Goal: Find specific page/section: Find specific page/section

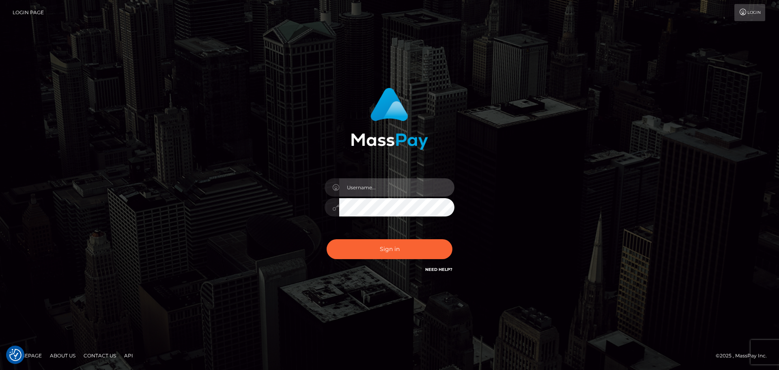
click at [389, 189] on input "text" at bounding box center [396, 187] width 115 height 18
type input "Michelle.T"
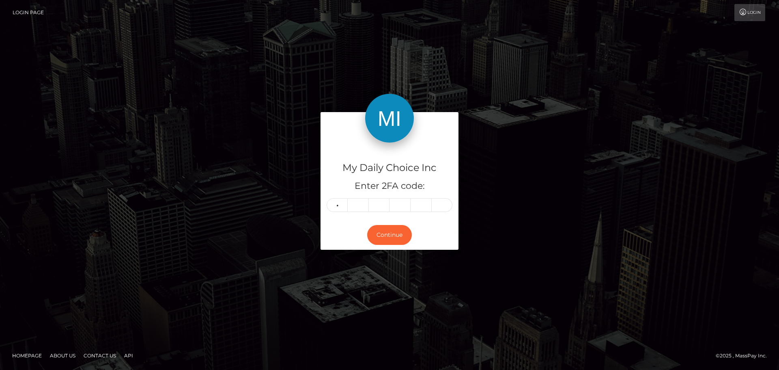
type input "5"
type input "3"
type input "7"
type input "1"
type input "2"
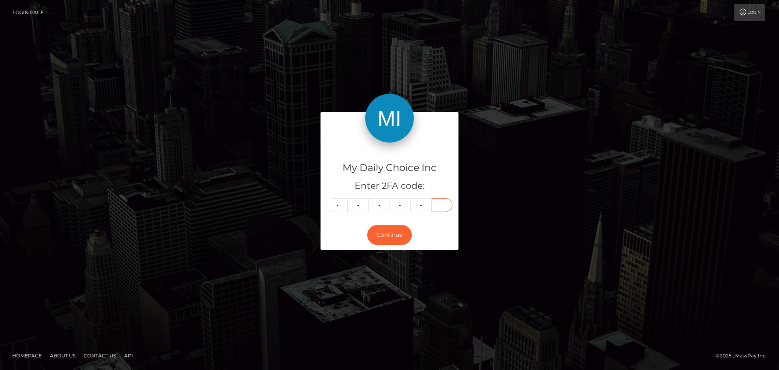
type input "5"
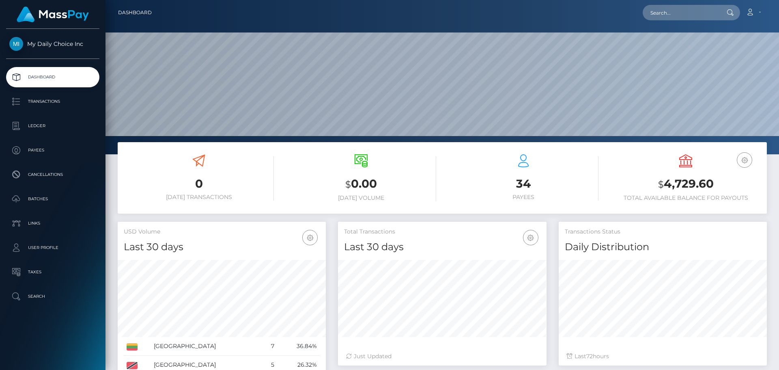
scroll to position [144, 209]
click at [39, 148] on p "Payees" at bounding box center [52, 150] width 87 height 12
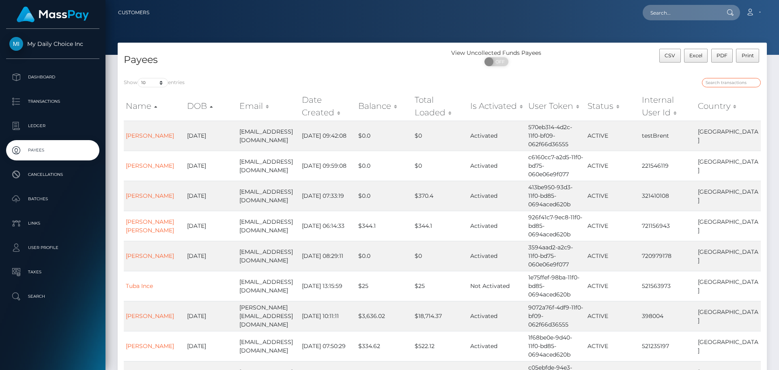
click at [736, 82] on input "search" at bounding box center [731, 82] width 59 height 9
type input "ali"
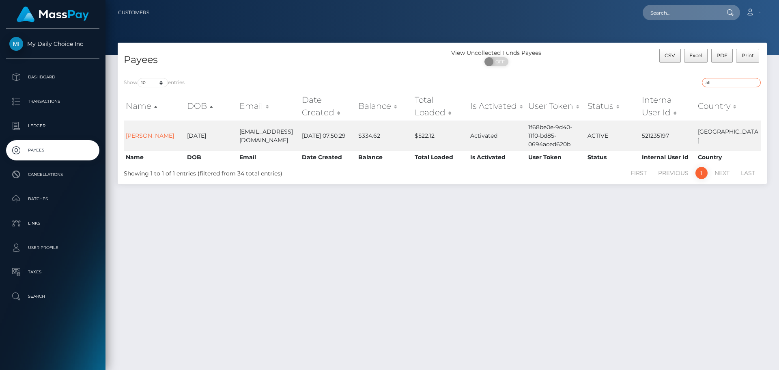
click at [755, 84] on input "ali" at bounding box center [731, 82] width 59 height 9
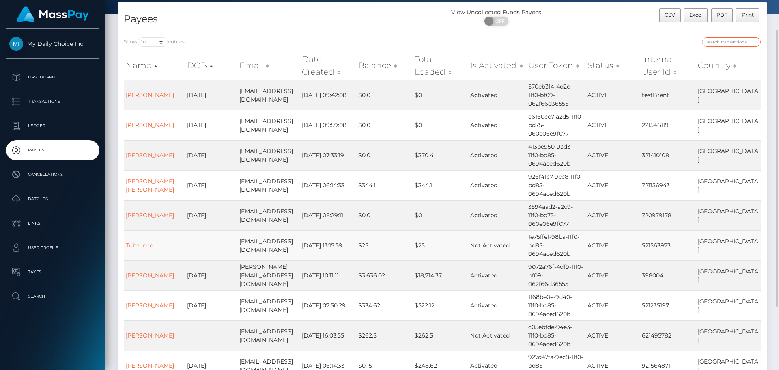
scroll to position [81, 0]
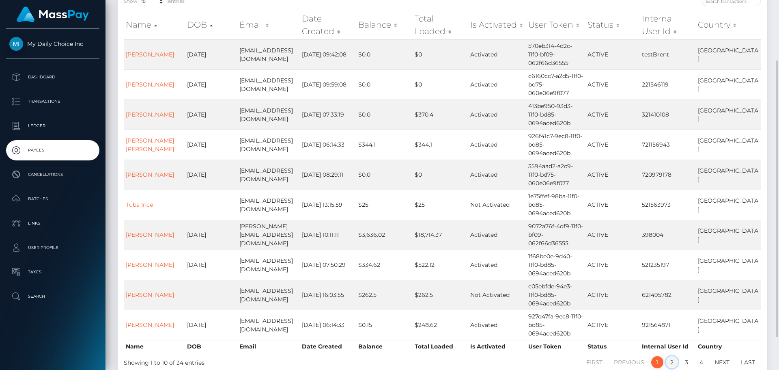
click at [674, 356] on link "2" at bounding box center [672, 362] width 12 height 12
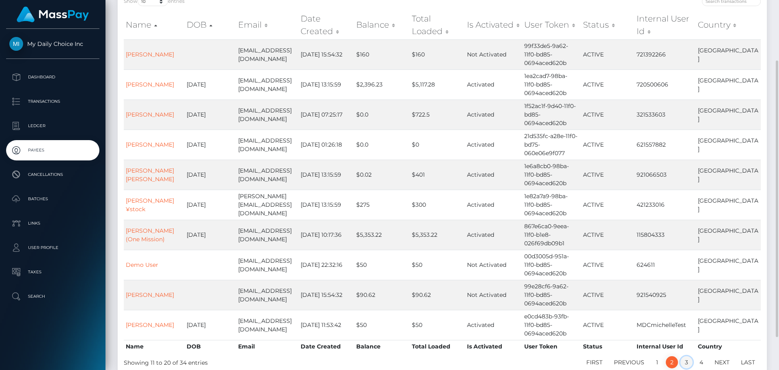
click at [686, 361] on link "3" at bounding box center [687, 362] width 12 height 12
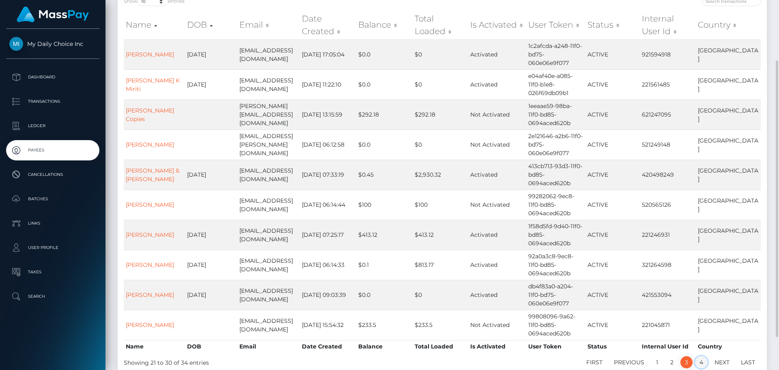
click at [701, 363] on link "4" at bounding box center [701, 362] width 13 height 12
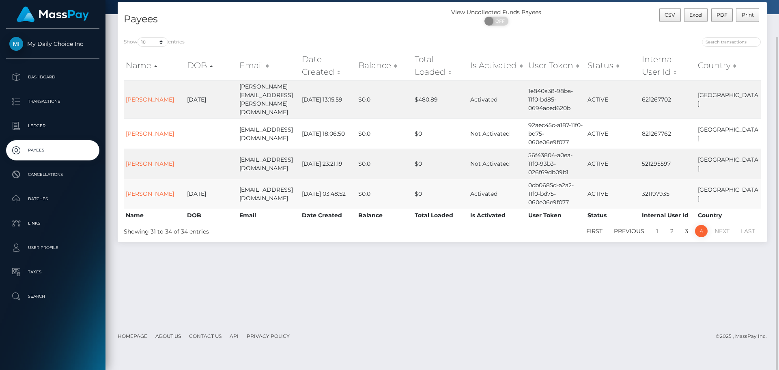
scroll to position [41, 0]
click at [686, 225] on link "3" at bounding box center [687, 231] width 12 height 12
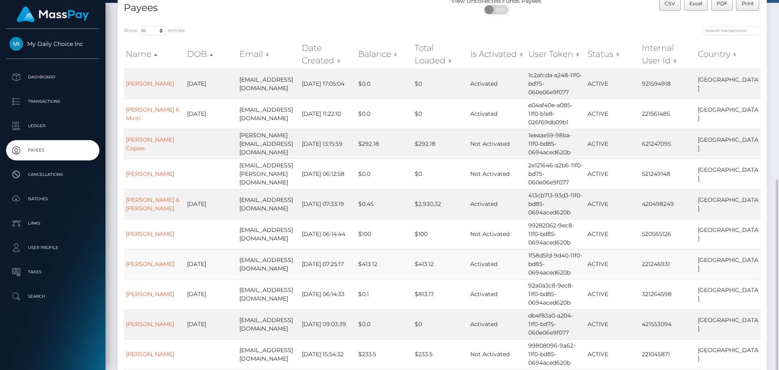
scroll to position [133, 0]
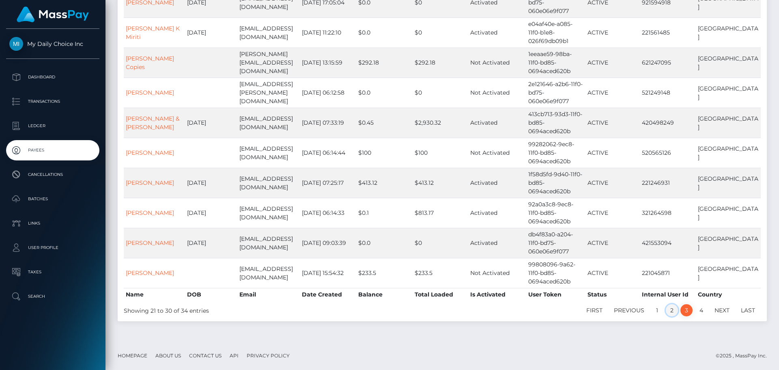
click at [677, 309] on link "2" at bounding box center [672, 310] width 12 height 12
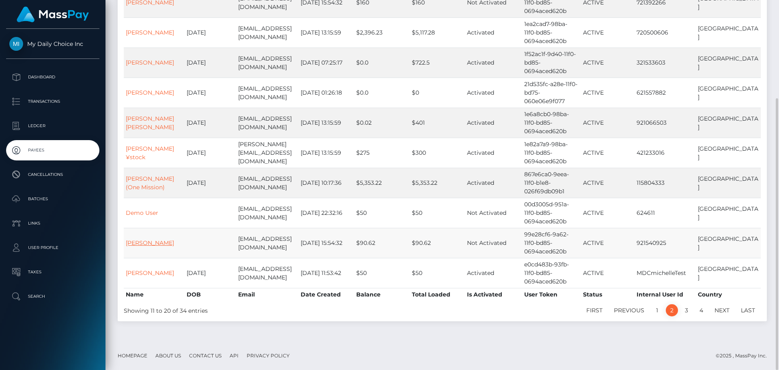
scroll to position [93, 0]
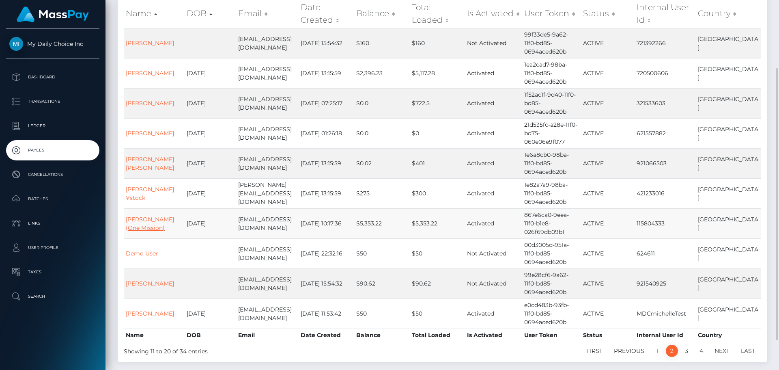
click at [141, 221] on link "Ali Saleh (One Mission)" at bounding box center [150, 224] width 48 height 16
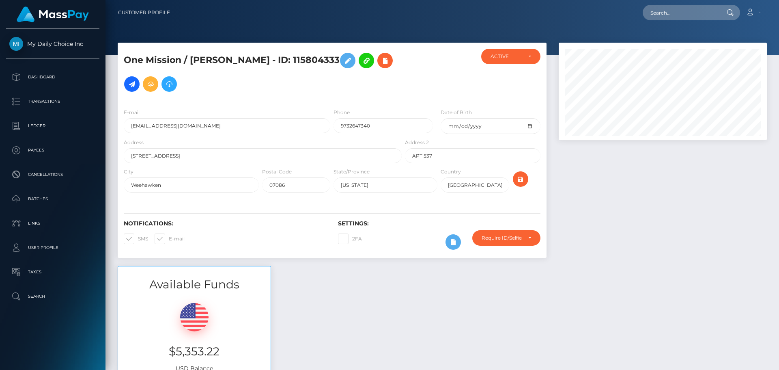
scroll to position [97, 209]
click at [532, 239] on div "Require ID/Selfie Verification" at bounding box center [507, 237] width 68 height 15
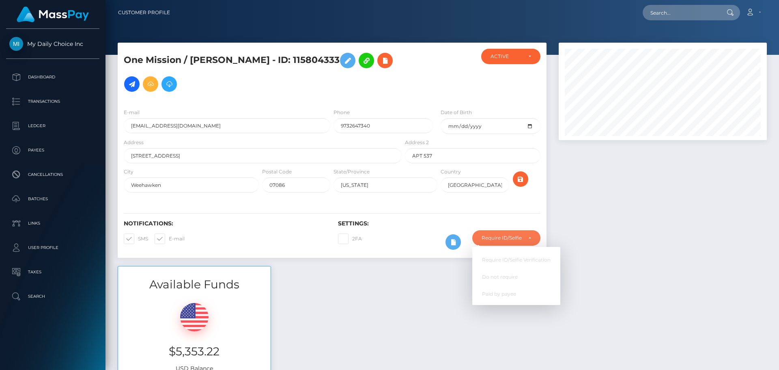
click at [616, 233] on div at bounding box center [663, 154] width 220 height 223
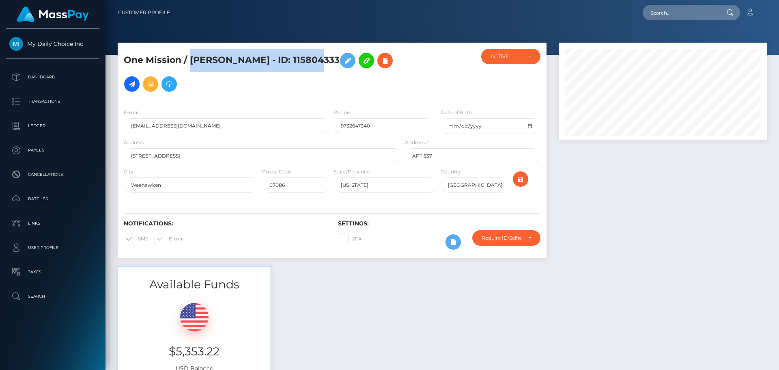
drag, startPoint x: 190, startPoint y: 57, endPoint x: 300, endPoint y: 48, distance: 110.4
click at [300, 48] on div "One Mission / Ali Saleh - ID: 115804333" at bounding box center [332, 72] width 429 height 59
copy h5 "Ali Saleh - ID: 115804333"
click at [630, 214] on div at bounding box center [663, 154] width 220 height 223
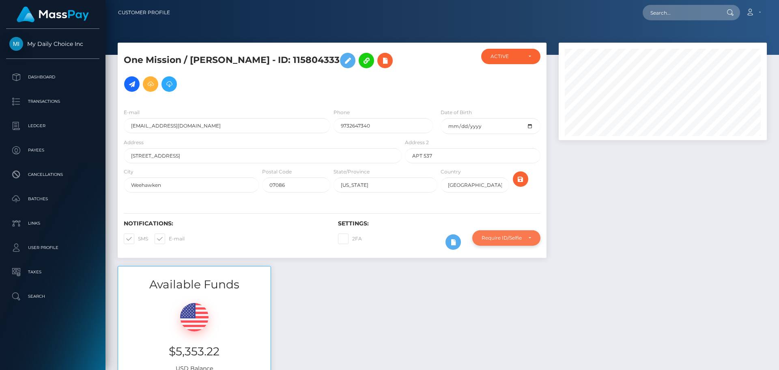
click at [533, 237] on div "Require ID/Selfie Verification" at bounding box center [507, 237] width 68 height 15
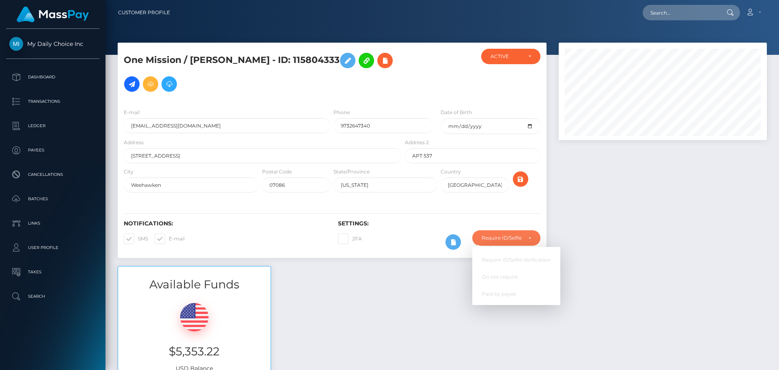
click at [599, 224] on div at bounding box center [663, 154] width 220 height 223
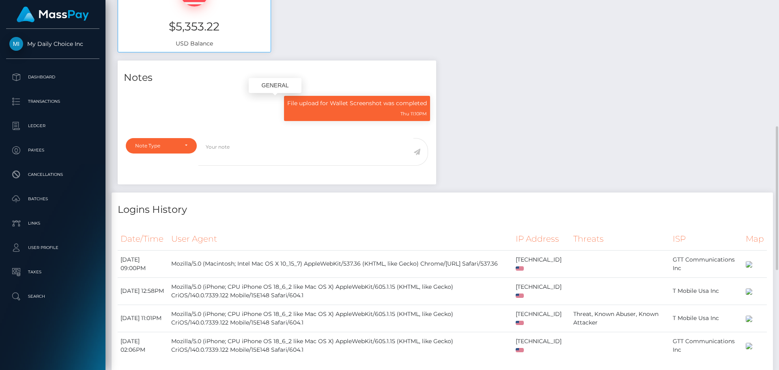
click at [352, 109] on div "Thu 11:10PM" at bounding box center [357, 113] width 140 height 9
click at [492, 110] on div "Notes File upload for Wallet Screenshot was completed Thu 11:10PM" at bounding box center [443, 288] width 662 height 457
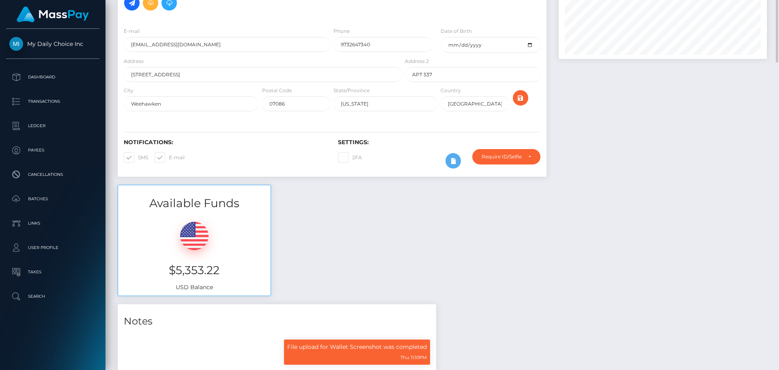
scroll to position [0, 0]
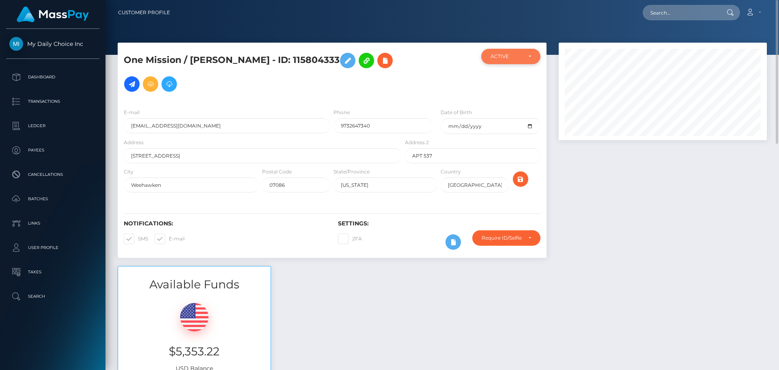
click at [518, 55] on div "ACTIVE" at bounding box center [506, 56] width 31 height 6
click at [654, 209] on div at bounding box center [663, 154] width 220 height 223
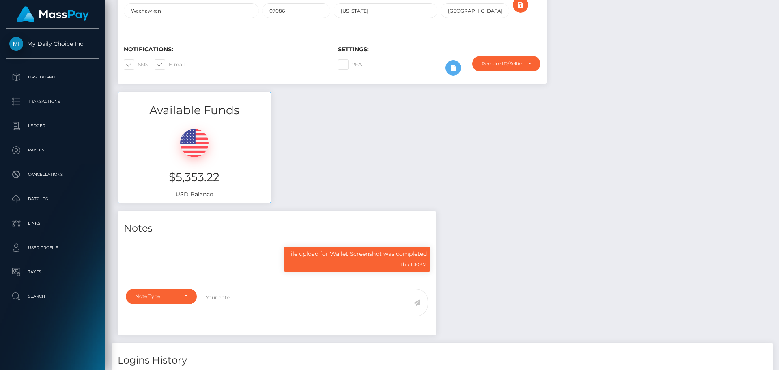
scroll to position [0, 0]
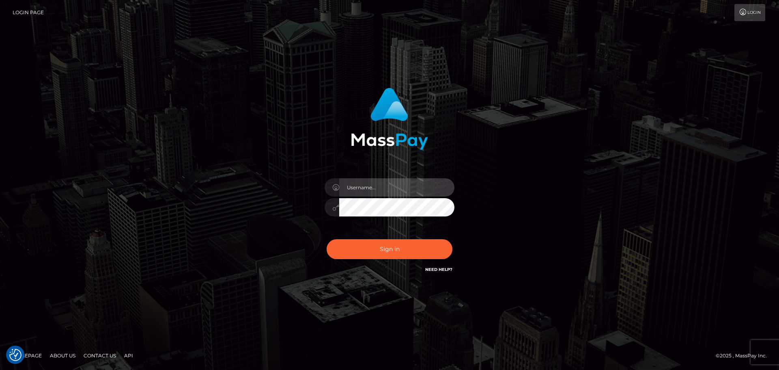
click at [397, 183] on input "text" at bounding box center [396, 187] width 115 height 18
type input "[PERSON_NAME].T"
click at [410, 182] on input "text" at bounding box center [396, 187] width 115 height 18
type input "[PERSON_NAME].T"
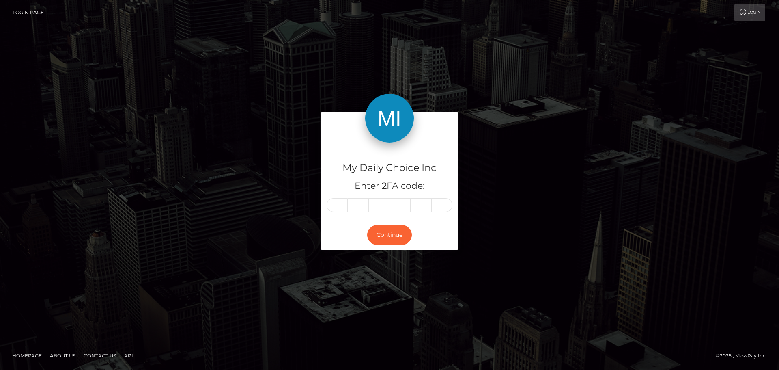
click at [396, 247] on div "Continue" at bounding box center [390, 235] width 138 height 30
click at [338, 205] on input "text" at bounding box center [337, 205] width 21 height 14
type input "7"
type input "5"
type input "7"
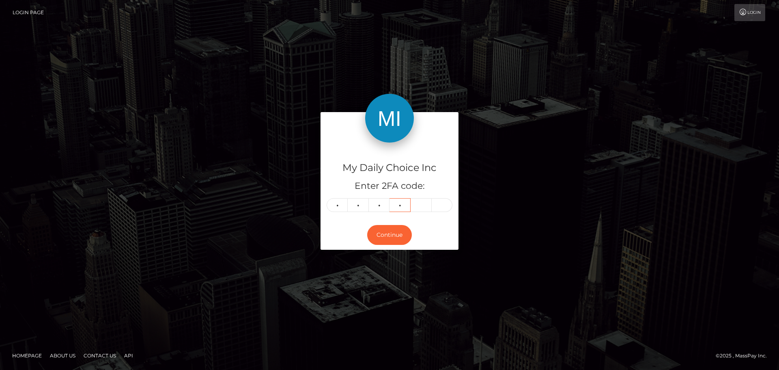
type input "6"
type input "7"
type input "0"
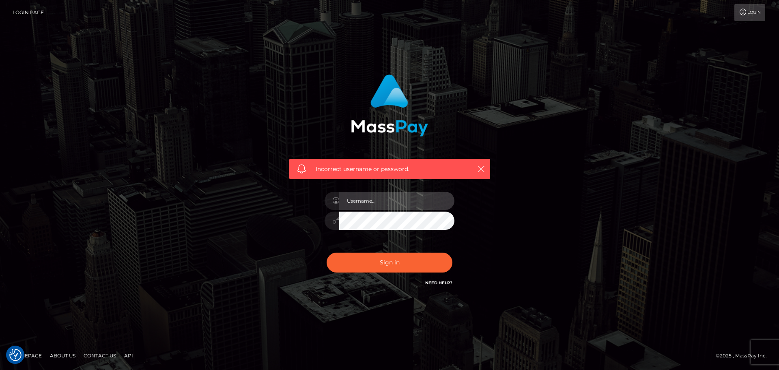
click at [366, 208] on input "text" at bounding box center [396, 201] width 115 height 18
type input "Michelle.T"
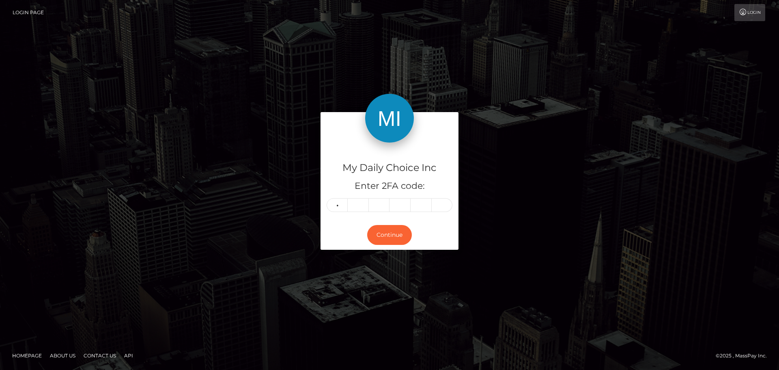
type input "5"
type input "3"
type input "2"
type input "9"
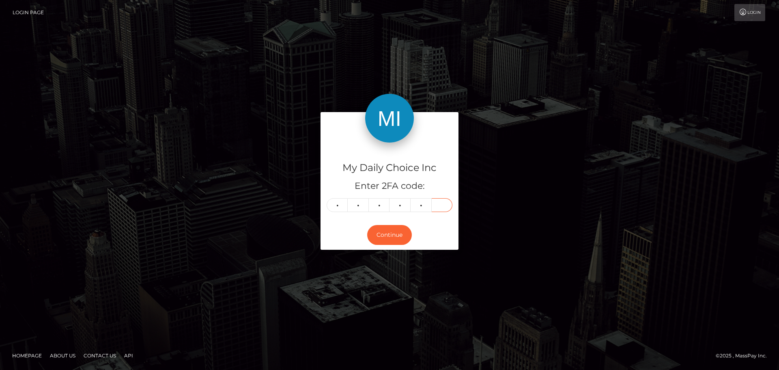
type input "1"
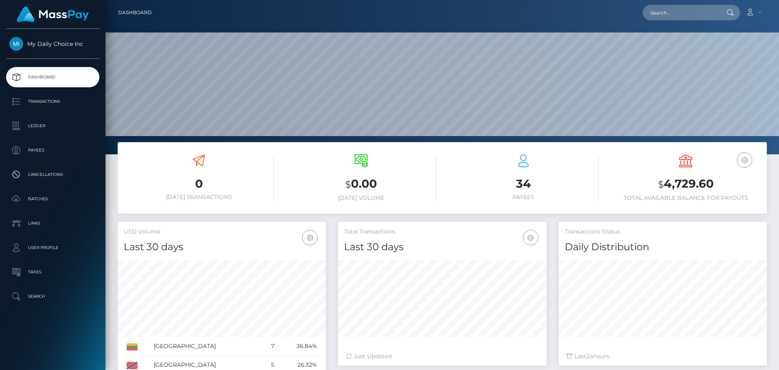
scroll to position [144, 209]
click at [38, 149] on p "Payees" at bounding box center [52, 150] width 87 height 12
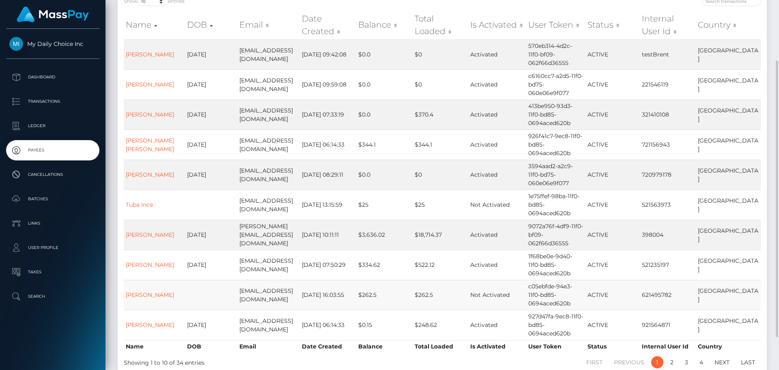
scroll to position [122, 0]
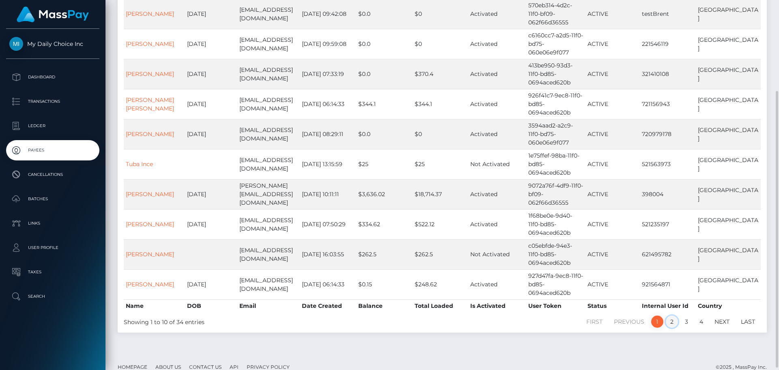
click at [673, 315] on link "2" at bounding box center [672, 321] width 12 height 12
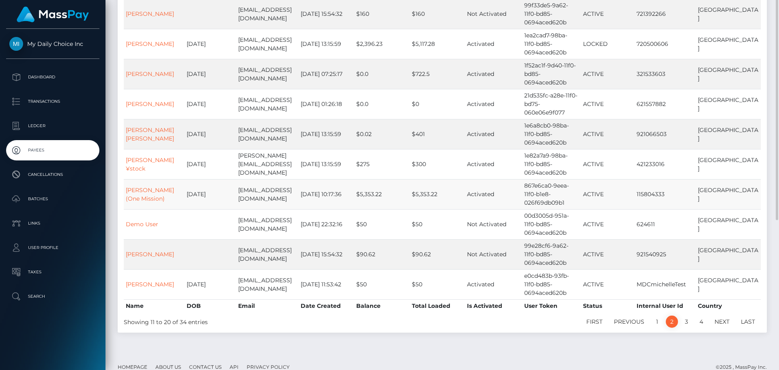
scroll to position [41, 0]
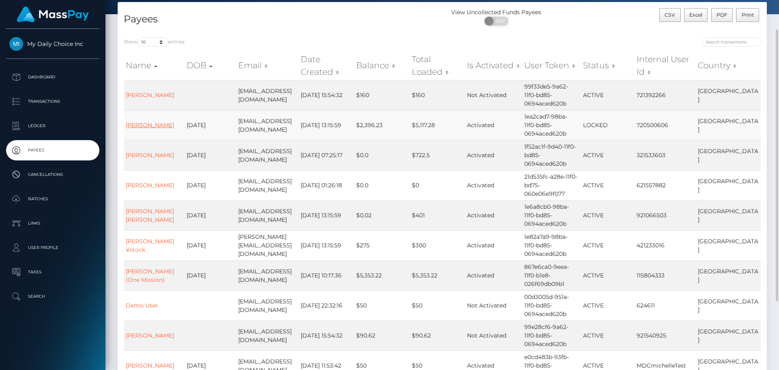
click at [156, 125] on link "[PERSON_NAME]" at bounding box center [150, 124] width 48 height 7
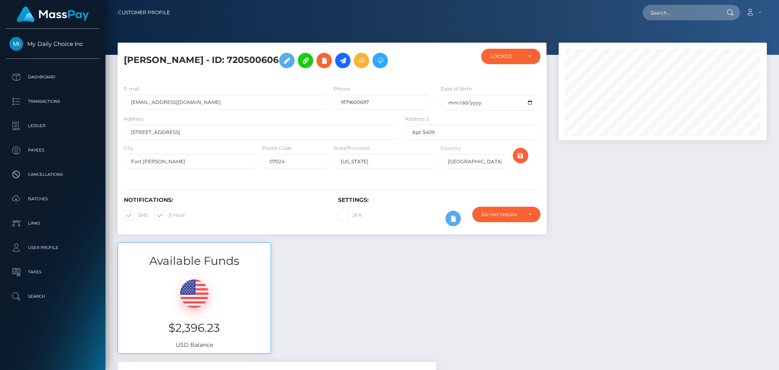
scroll to position [405843, 405732]
click at [528, 56] on div "LOCKED" at bounding box center [511, 56] width 41 height 6
click at [632, 198] on div at bounding box center [663, 143] width 220 height 200
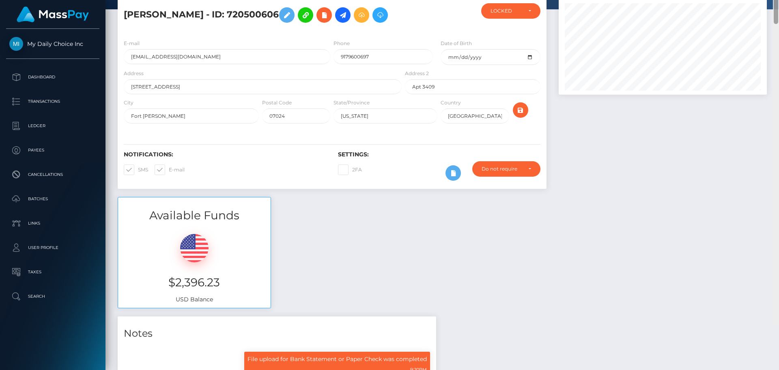
scroll to position [0, 0]
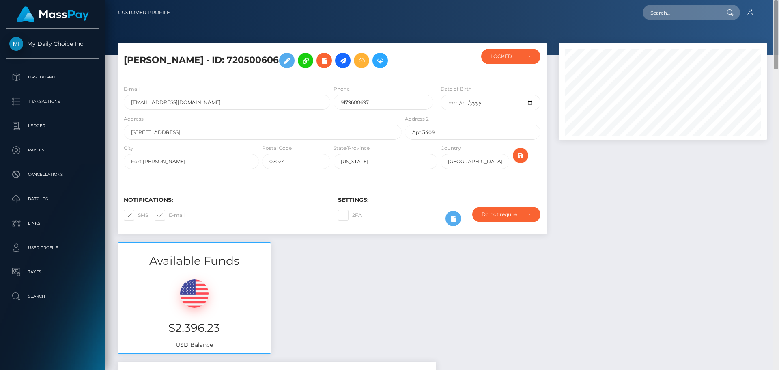
drag, startPoint x: 778, startPoint y: 327, endPoint x: 802, endPoint y: 23, distance: 305.0
click at [779, 23] on html "My Daily Choice Inc Dashboard Transactions Ledger Payees Batches" at bounding box center [389, 185] width 779 height 370
click at [532, 216] on div "Do not require" at bounding box center [507, 214] width 68 height 15
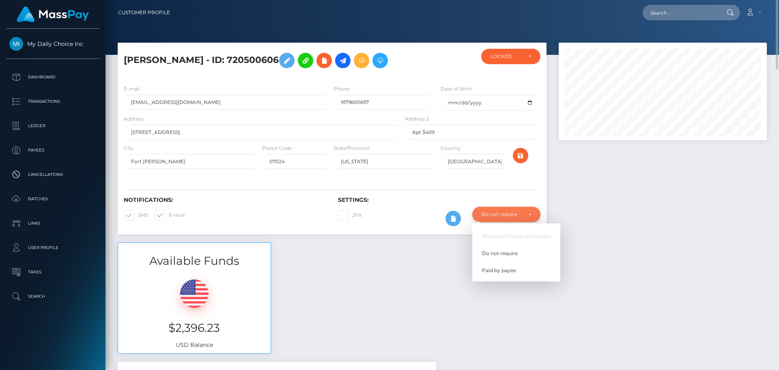
scroll to position [97, 209]
click at [533, 211] on div "Do not require" at bounding box center [507, 214] width 68 height 15
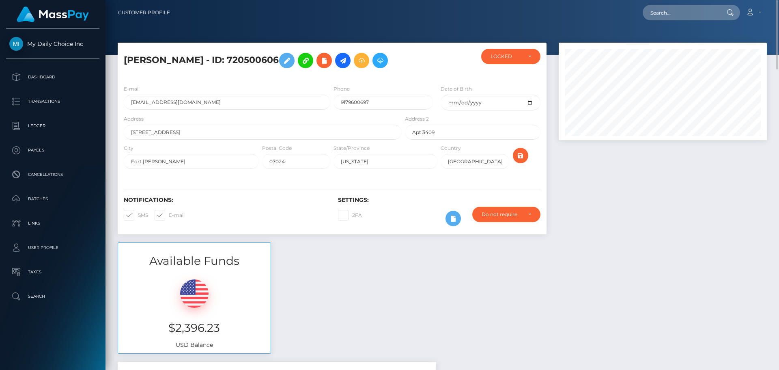
click at [649, 209] on div at bounding box center [663, 143] width 220 height 200
click at [522, 58] on div "LOCKED" at bounding box center [506, 56] width 31 height 6
click at [510, 54] on div "LOCKED" at bounding box center [506, 56] width 31 height 6
click at [557, 276] on div "Available Funds $2,396.23 USD Balance" at bounding box center [443, 301] width 662 height 119
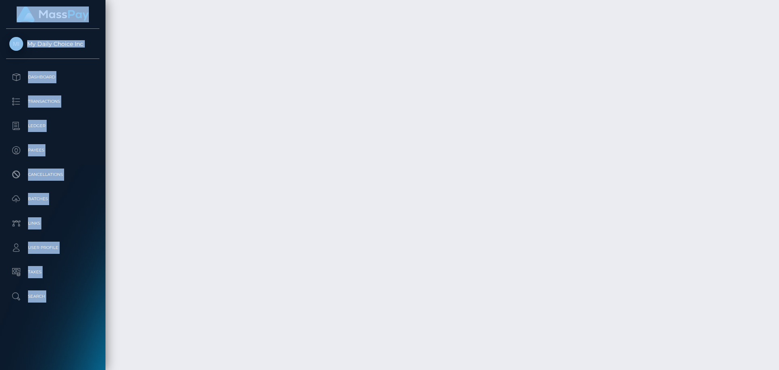
drag, startPoint x: 779, startPoint y: 321, endPoint x: 787, endPoint y: 280, distance: 42.1
click at [779, 280] on html "My Daily Choice Inc Dashboard Transactions Ledger Payees Batches" at bounding box center [389, 185] width 779 height 370
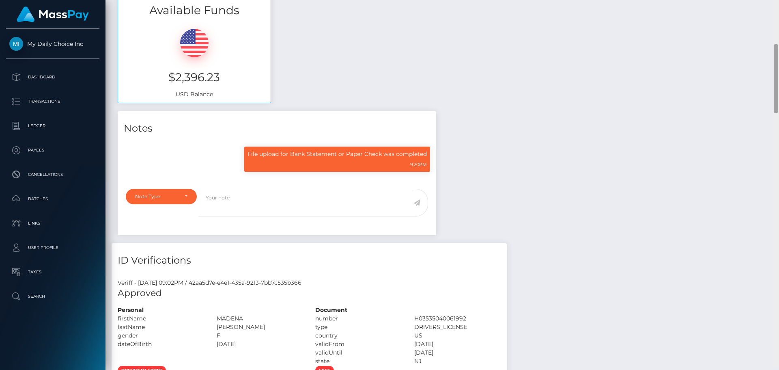
scroll to position [248, 0]
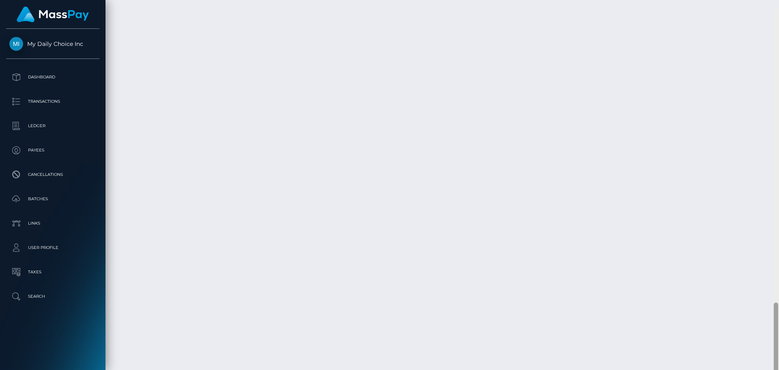
drag, startPoint x: 776, startPoint y: 309, endPoint x: 830, endPoint y: 305, distance: 54.2
click at [779, 305] on html "My Daily Choice Inc Dashboard Transactions Ledger Payees Batches" at bounding box center [389, 185] width 779 height 370
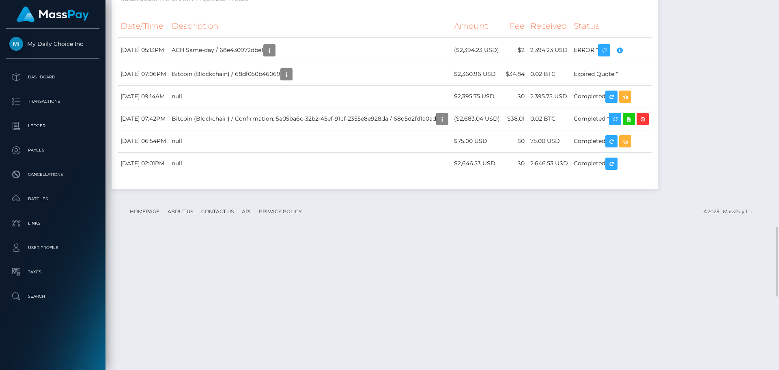
scroll to position [1208, 0]
click at [52, 101] on p "Transactions" at bounding box center [52, 101] width 87 height 12
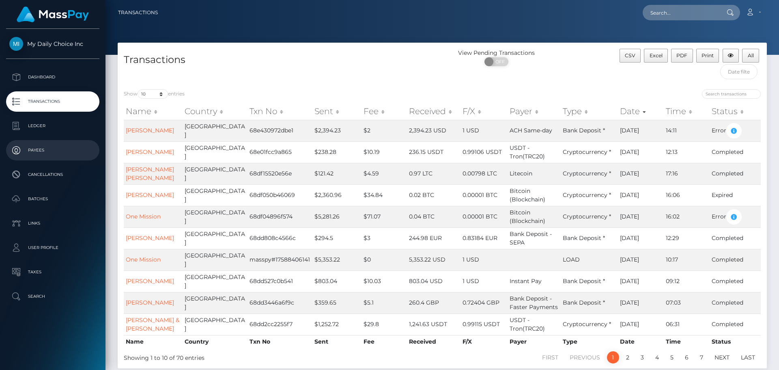
click at [39, 149] on p "Payees" at bounding box center [52, 150] width 87 height 12
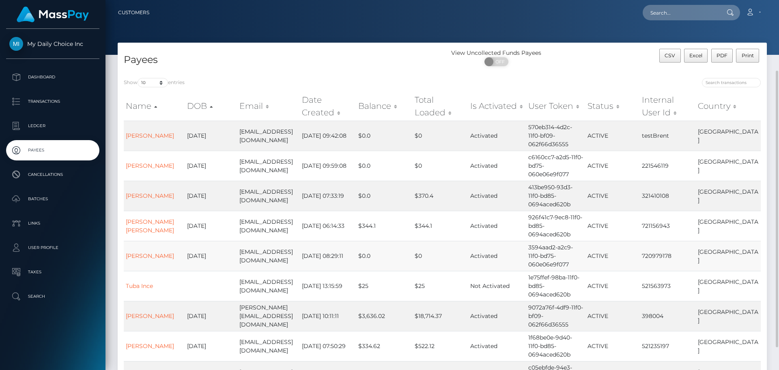
scroll to position [81, 0]
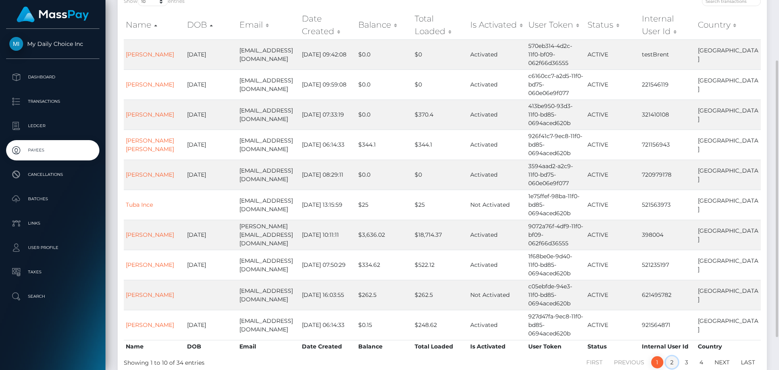
click at [673, 356] on link "2" at bounding box center [672, 362] width 12 height 12
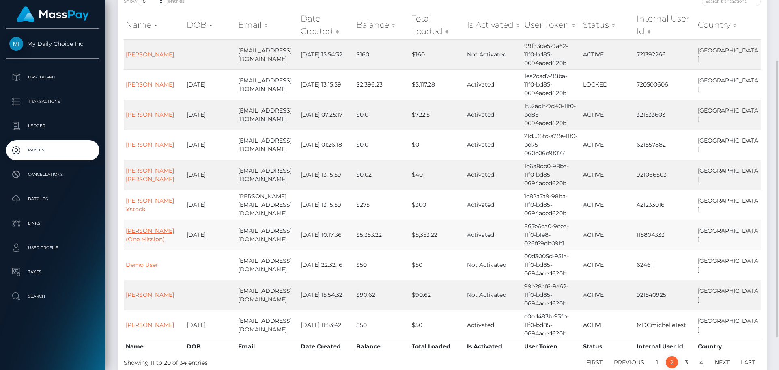
click at [141, 231] on link "[PERSON_NAME] (One Mission)" at bounding box center [150, 235] width 48 height 16
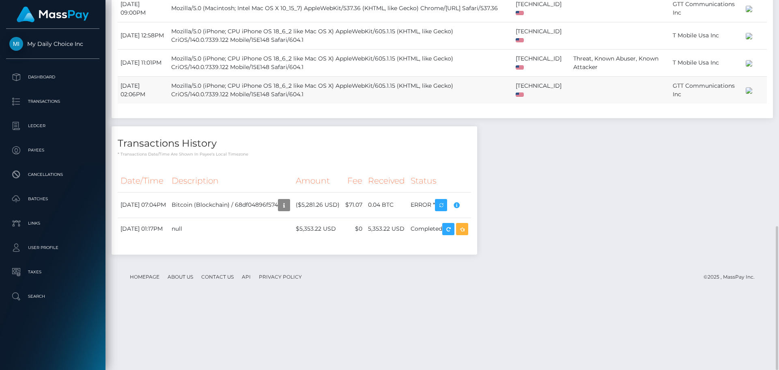
scroll to position [458, 0]
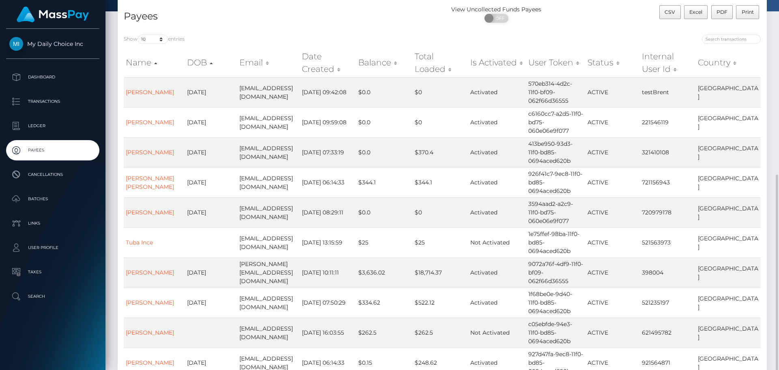
scroll to position [125, 0]
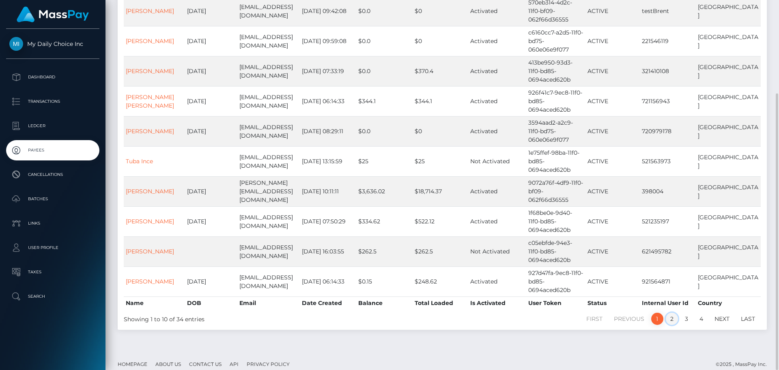
click at [674, 313] on link "2" at bounding box center [672, 319] width 12 height 12
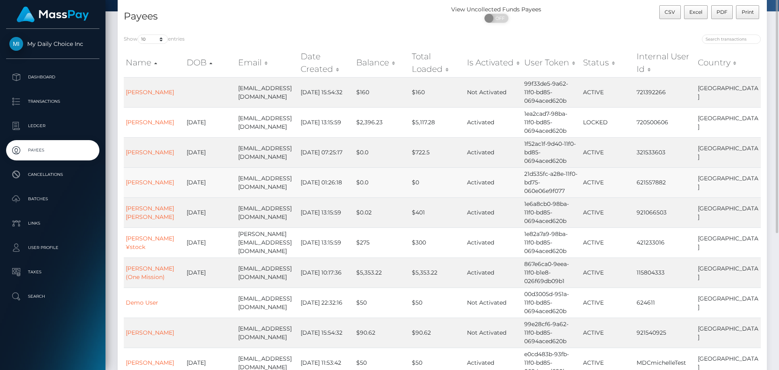
scroll to position [3, 0]
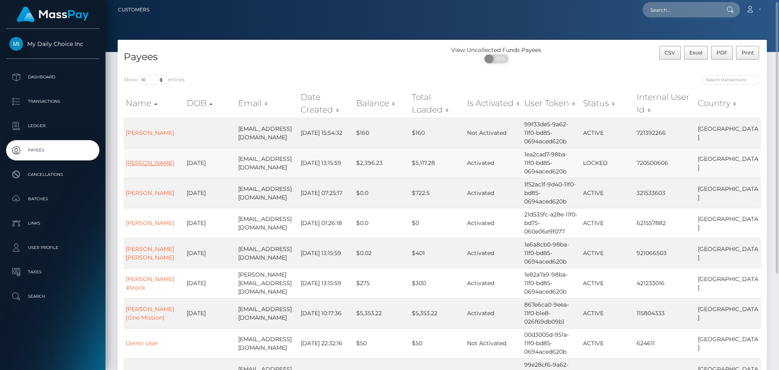
click at [153, 164] on link "Madena Hamidi" at bounding box center [150, 162] width 48 height 7
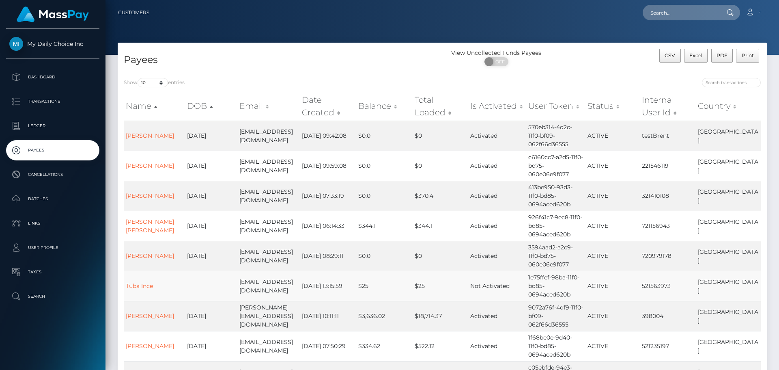
scroll to position [122, 0]
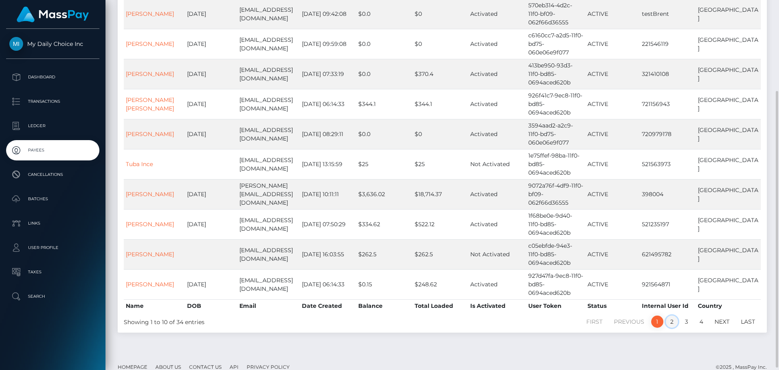
click at [673, 315] on link "2" at bounding box center [672, 321] width 12 height 12
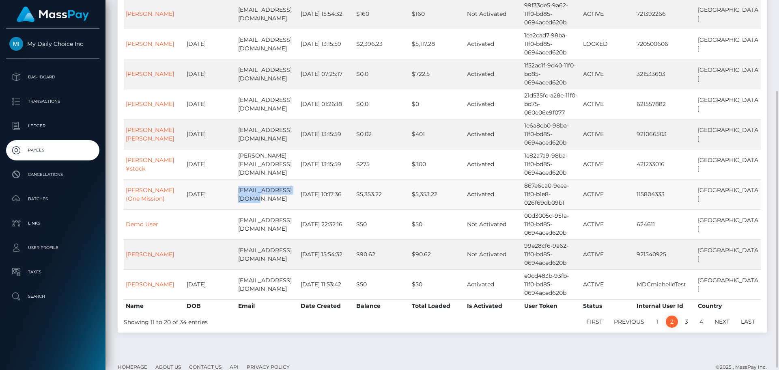
drag, startPoint x: 248, startPoint y: 198, endPoint x: 237, endPoint y: 189, distance: 14.5
click at [237, 189] on td "saleh.ali89@gmail.com" at bounding box center [267, 194] width 63 height 30
copy td "saleh.ali89@gmail.com"
click at [38, 127] on p "Ledger" at bounding box center [52, 126] width 87 height 12
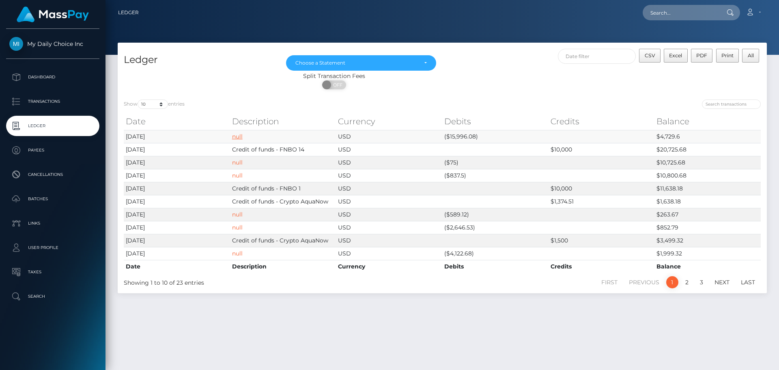
click at [239, 136] on link "null" at bounding box center [237, 136] width 11 height 7
